Goal: Check status: Check status

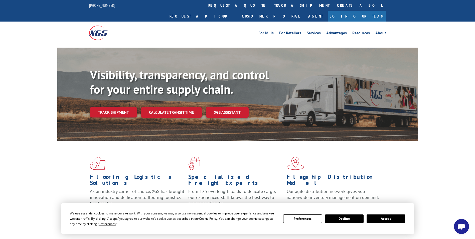
click at [387, 216] on button "Accept" at bounding box center [385, 218] width 39 height 9
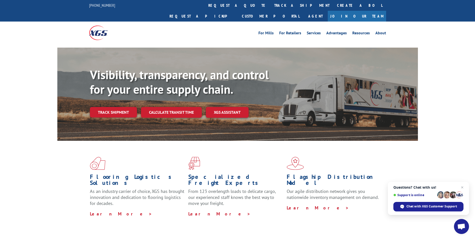
click at [123, 107] on link "Track shipment" at bounding box center [113, 112] width 47 height 11
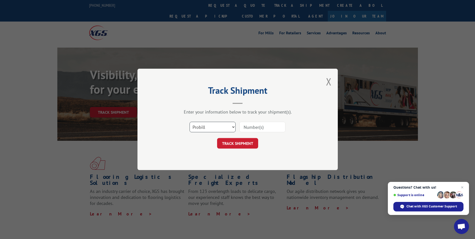
click at [195, 125] on select "Select category... Probill BOL PO" at bounding box center [212, 127] width 46 height 11
select select "bol"
click at [189, 122] on select "Select category... Probill BOL PO" at bounding box center [212, 127] width 46 height 11
click at [242, 124] on input at bounding box center [262, 127] width 46 height 11
paste input "5970969"
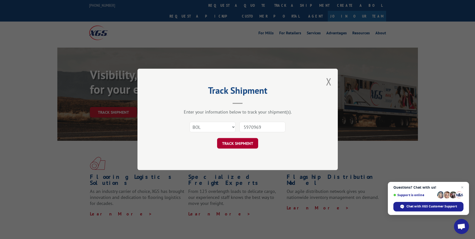
type input "5970969"
click at [250, 142] on button "TRACK SHIPMENT" at bounding box center [237, 143] width 41 height 11
